Goal: Transaction & Acquisition: Purchase product/service

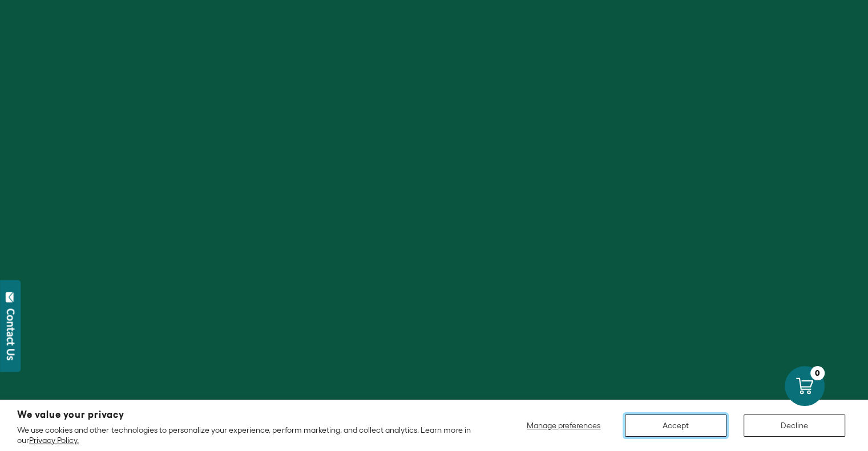
click at [680, 424] on button "Accept" at bounding box center [676, 426] width 102 height 22
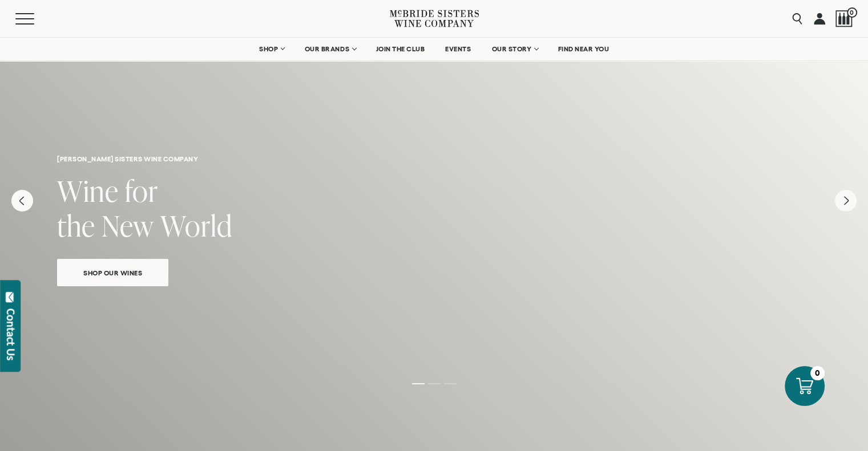
click at [145, 278] on link "Shop Our Wines" at bounding box center [112, 272] width 111 height 27
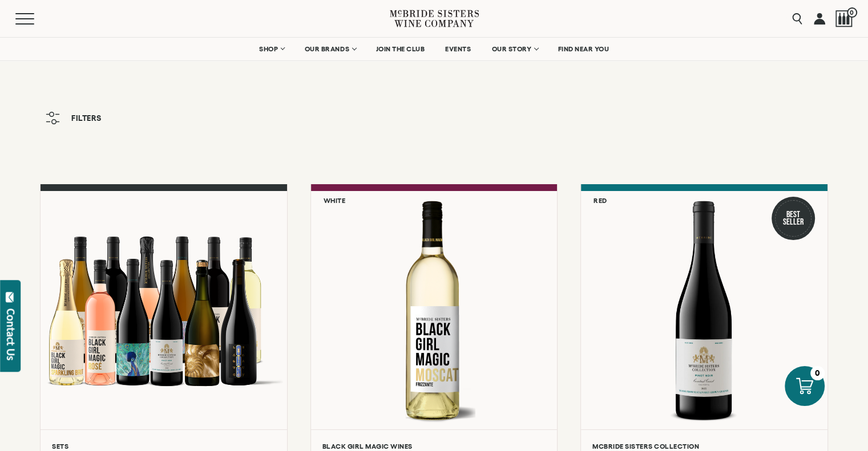
scroll to position [17, 0]
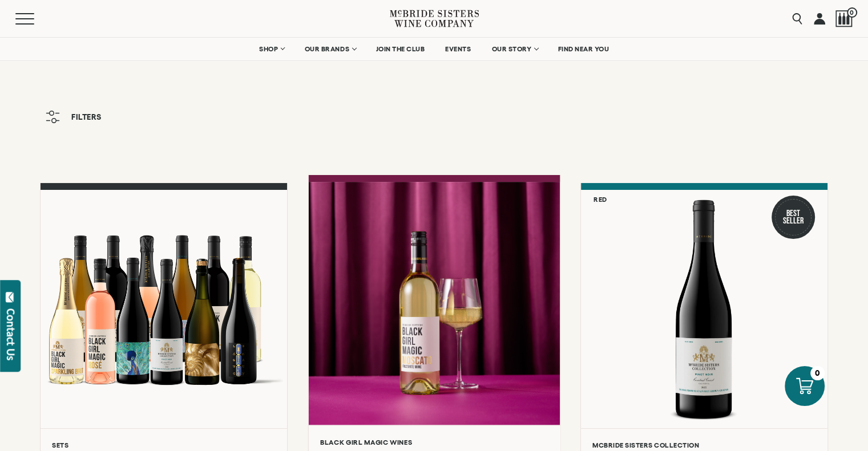
click at [422, 237] on div at bounding box center [433, 303] width 251 height 243
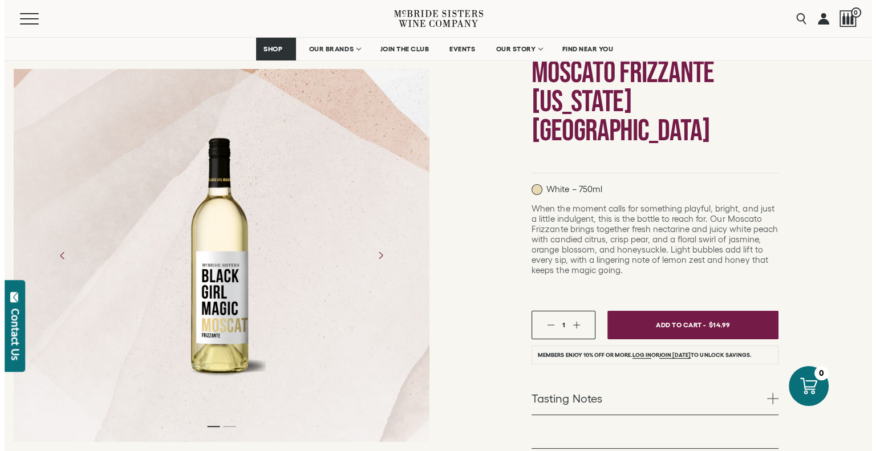
scroll to position [155, 0]
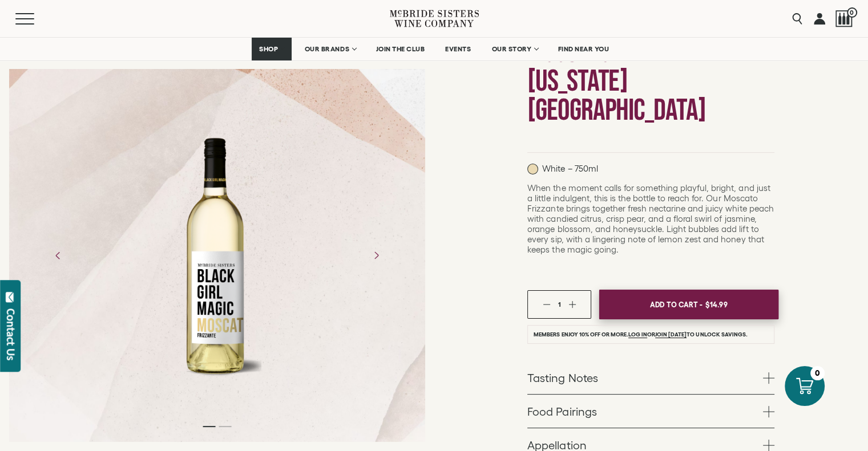
click at [702, 296] on span "Add To Cart -" at bounding box center [676, 304] width 52 height 17
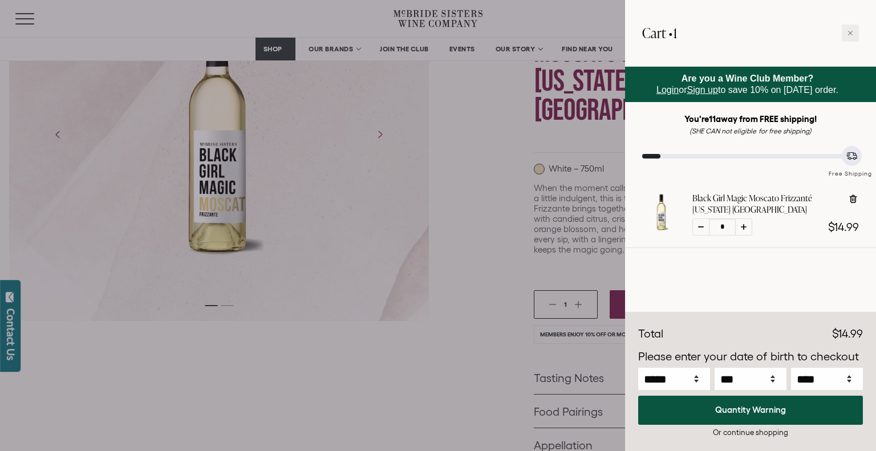
click at [746, 225] on icon at bounding box center [744, 227] width 6 height 6
type input "*"
click at [739, 223] on div at bounding box center [743, 227] width 17 height 17
type input "*"
click at [741, 224] on icon at bounding box center [744, 227] width 6 height 6
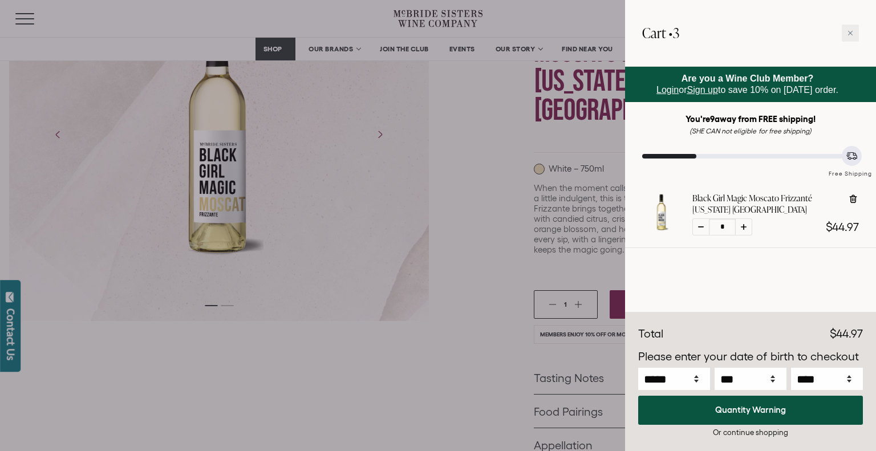
type input "*"
click at [729, 223] on input "*" at bounding box center [723, 227] width 26 height 17
click at [743, 229] on div at bounding box center [743, 227] width 17 height 17
type input "*"
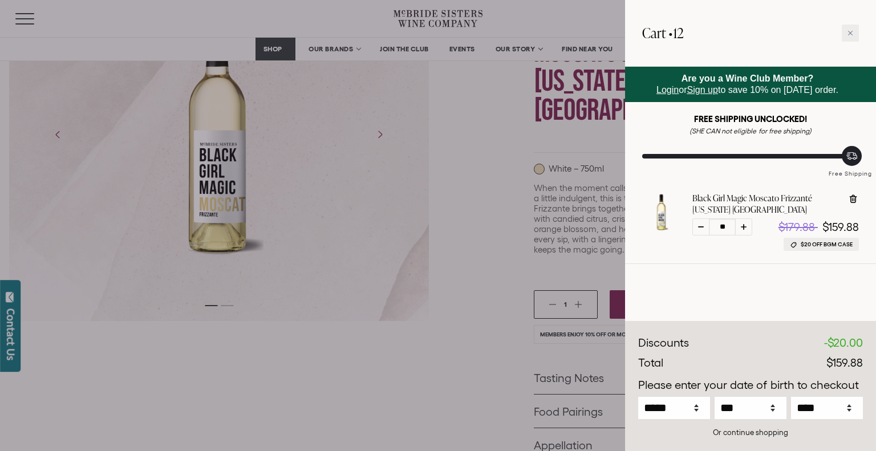
click at [701, 87] on link "Sign up" at bounding box center [702, 90] width 31 height 10
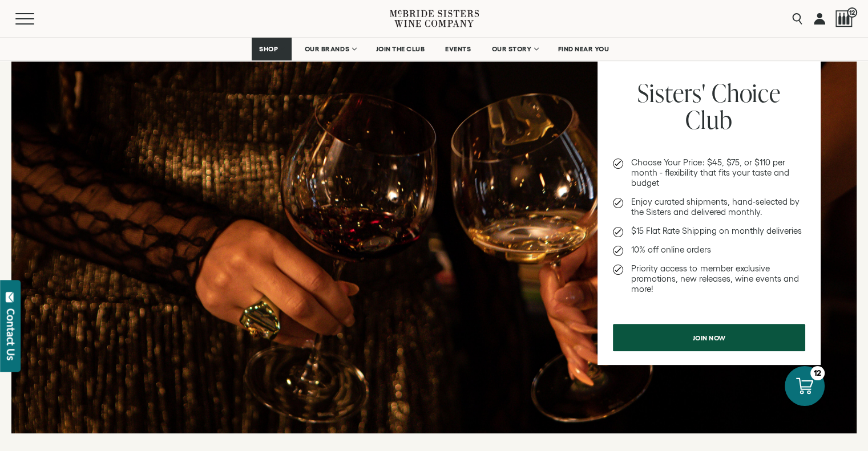
scroll to position [265, 0]
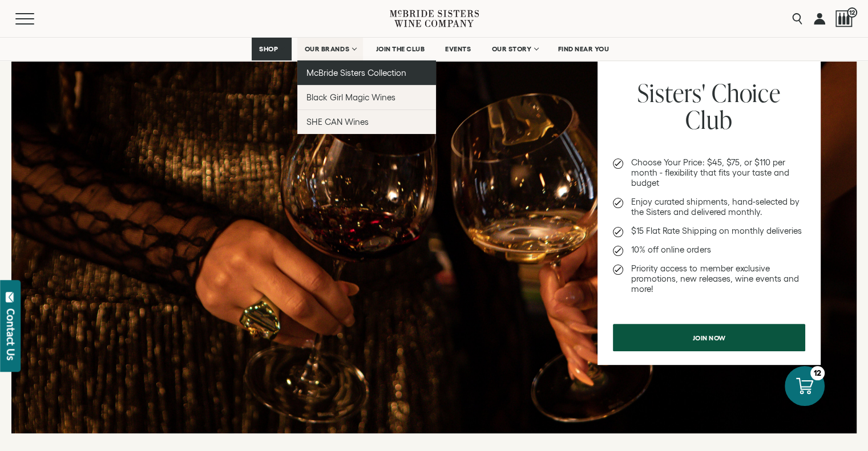
click at [337, 68] on span "McBride Sisters Collection" at bounding box center [356, 73] width 100 height 10
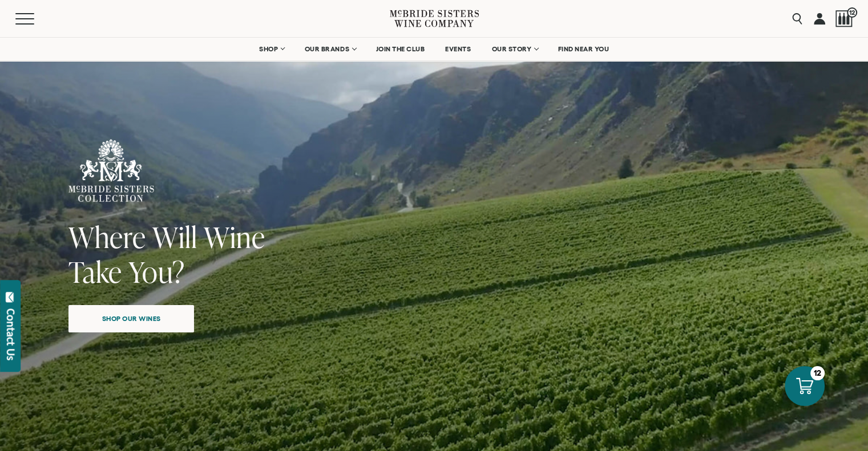
scroll to position [110, 0]
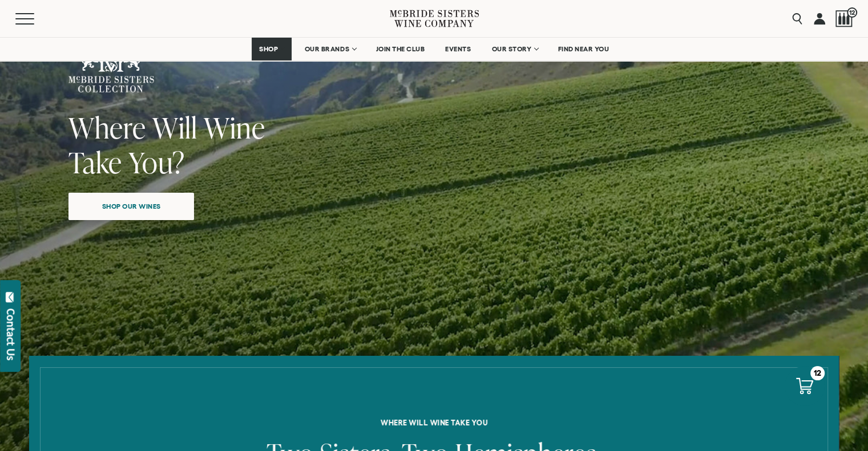
click at [148, 203] on span "Shop our wines" at bounding box center [131, 206] width 99 height 22
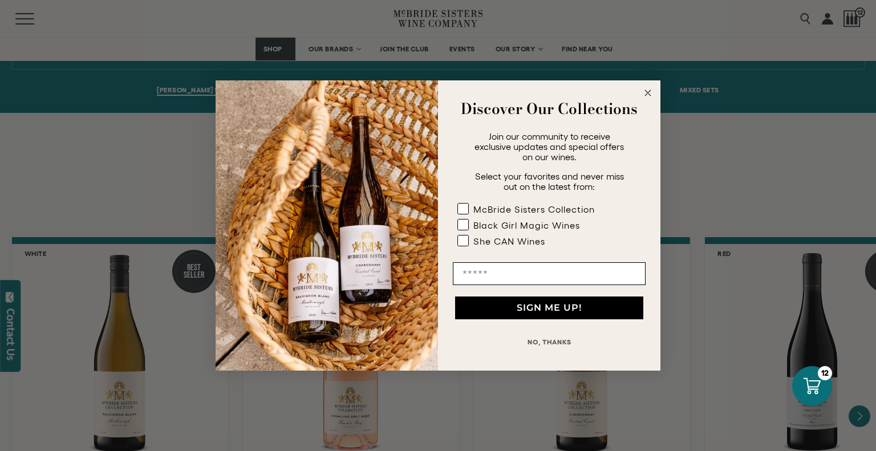
scroll to position [804, 0]
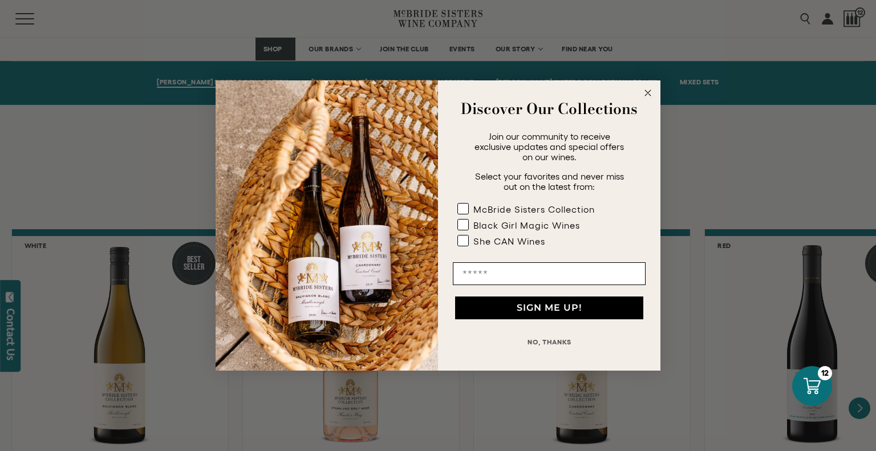
click at [646, 93] on circle "Close dialog" at bounding box center [648, 93] width 13 height 13
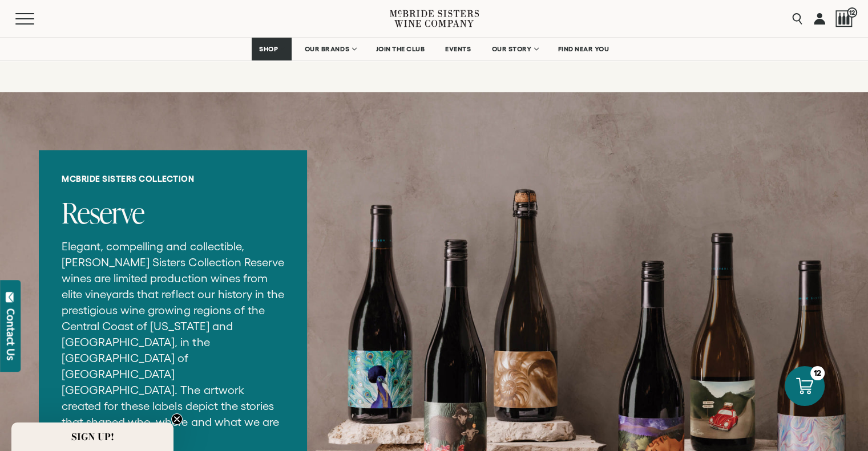
scroll to position [1330, 0]
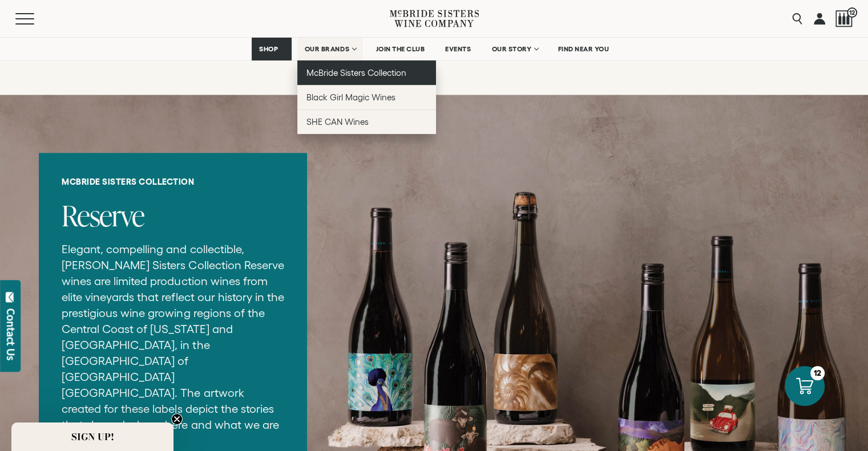
click at [338, 69] on span "McBride Sisters Collection" at bounding box center [356, 73] width 100 height 10
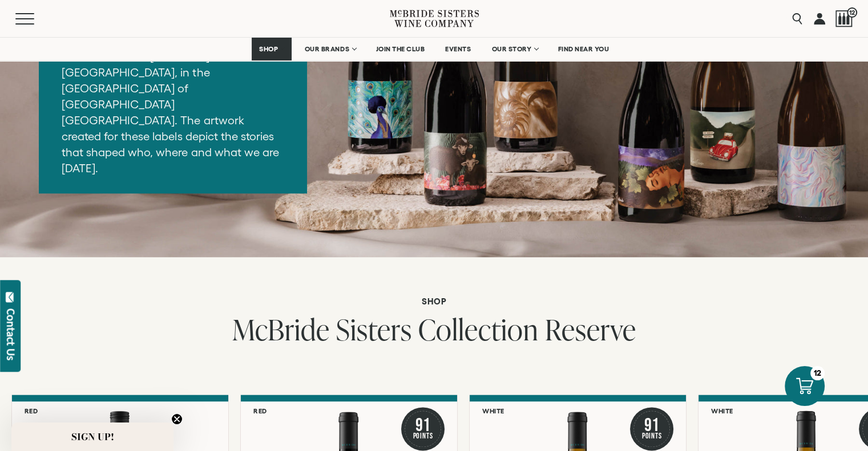
scroll to position [1599, 0]
